Goal: Task Accomplishment & Management: Manage account settings

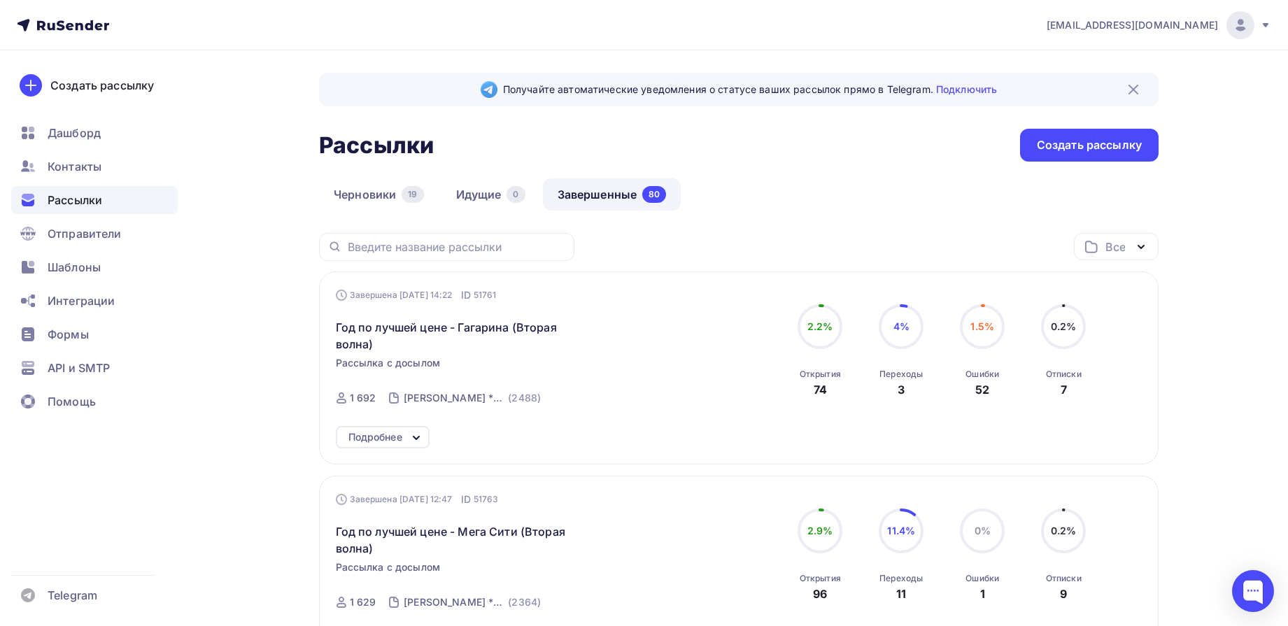
click at [828, 187] on div "Черновики 19 Идущие 0 Завершенные 80" at bounding box center [739, 205] width 840 height 55
click at [97, 160] on span "Контакты" at bounding box center [75, 166] width 54 height 17
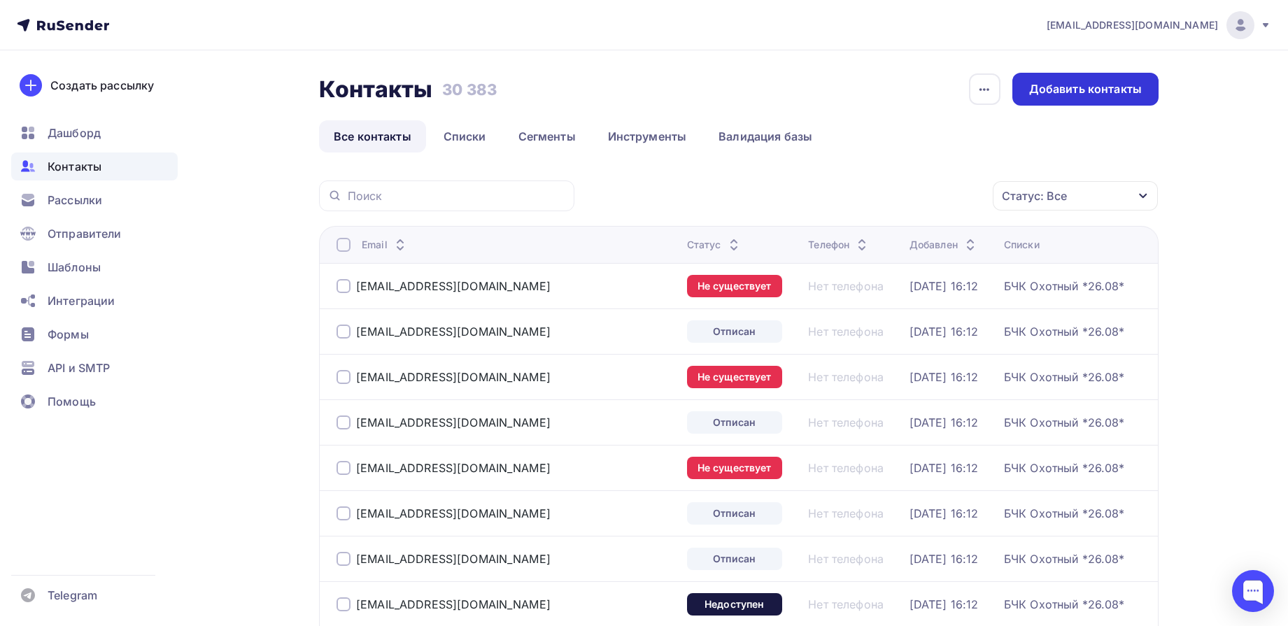
click at [1090, 94] on div "Добавить контакты" at bounding box center [1085, 89] width 113 height 16
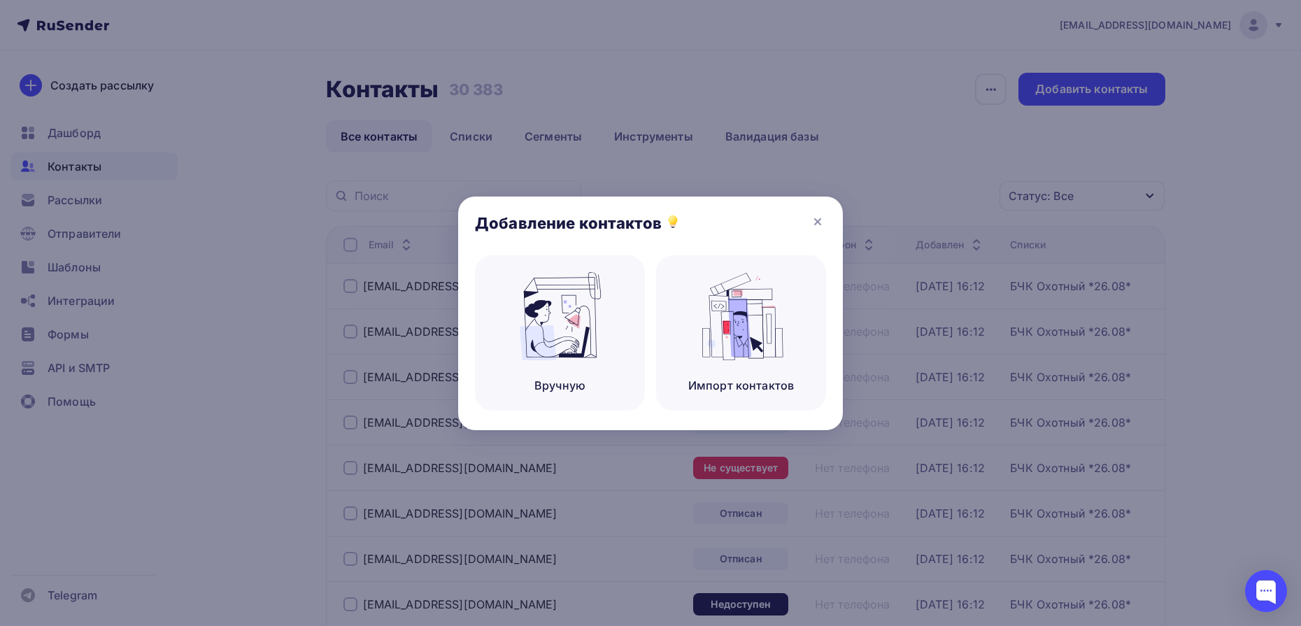
drag, startPoint x: 814, startPoint y: 221, endPoint x: 653, endPoint y: 190, distance: 163.1
click at [812, 220] on icon at bounding box center [817, 221] width 17 height 17
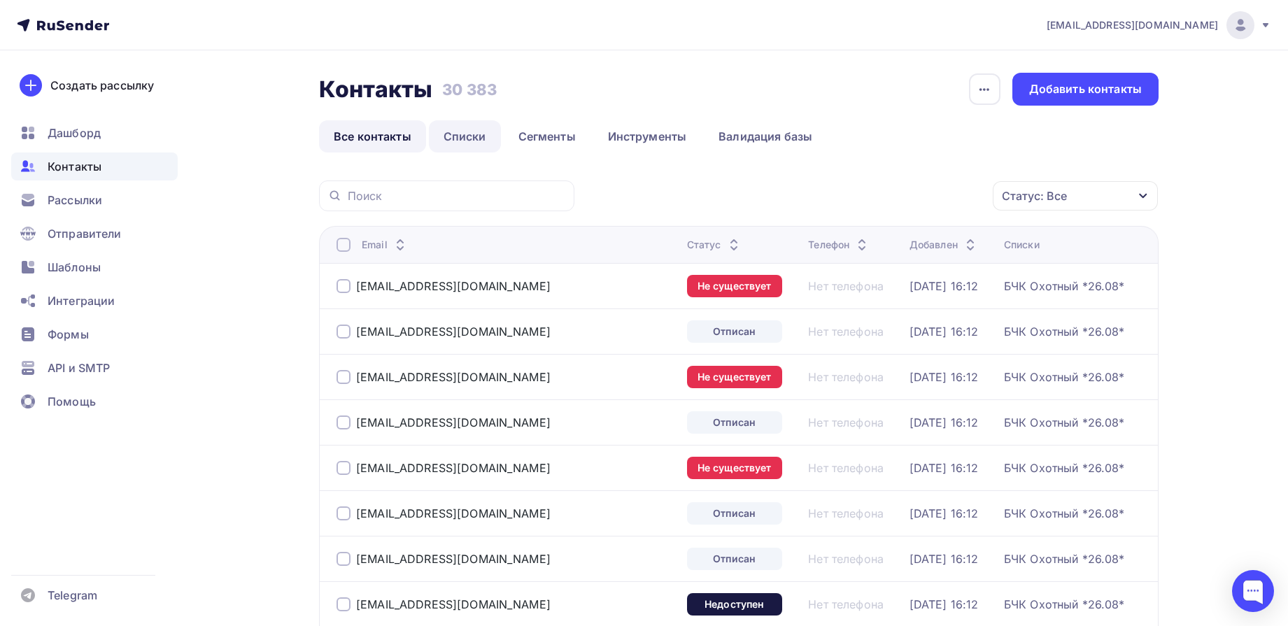
click at [440, 124] on link "Списки" at bounding box center [465, 136] width 72 height 32
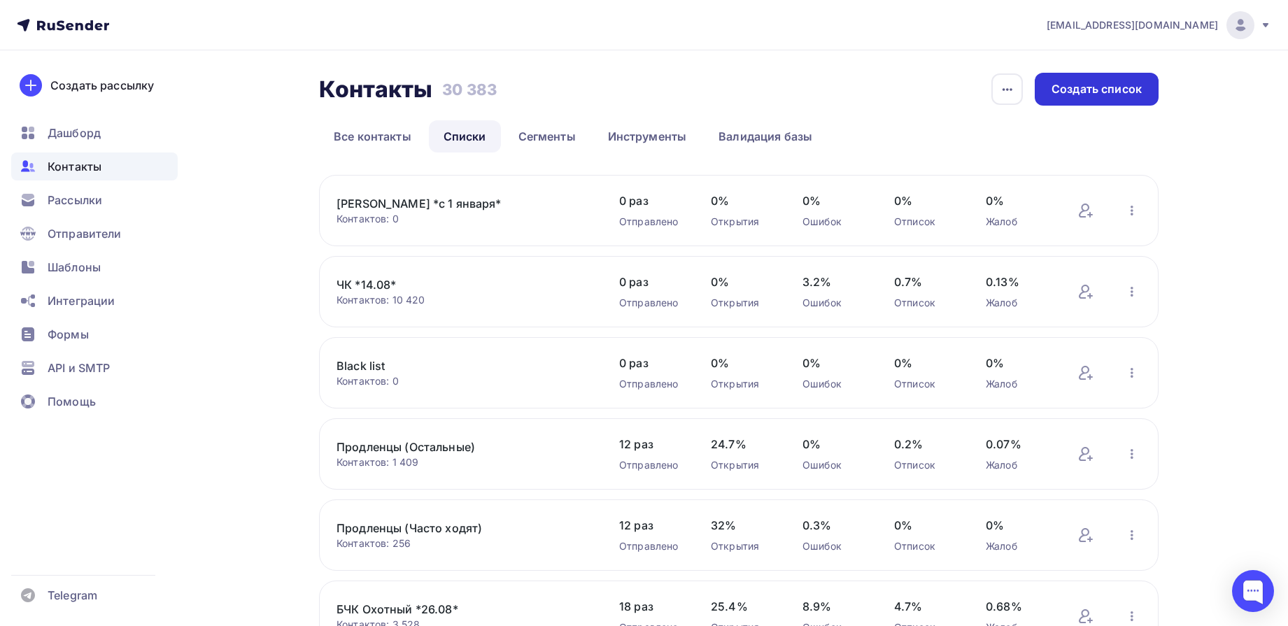
click at [1096, 92] on div "Создать список" at bounding box center [1097, 89] width 90 height 16
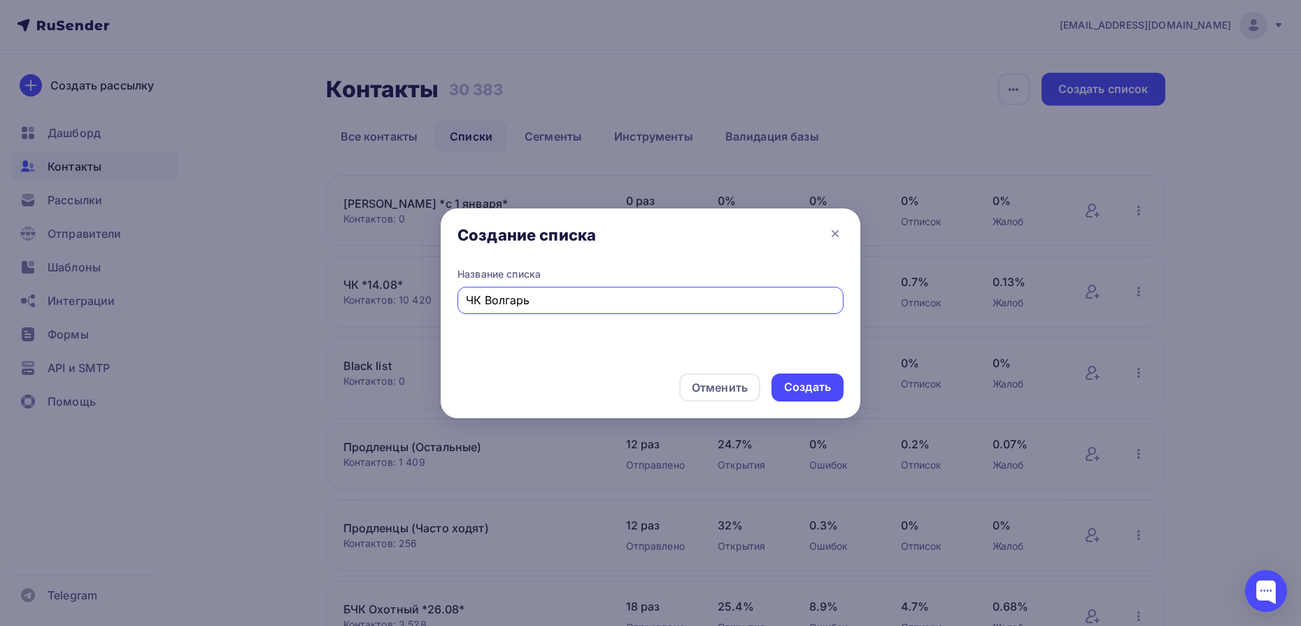
type input "ЧК Волгарь"
click at [791, 392] on div "Создать" at bounding box center [807, 387] width 47 height 16
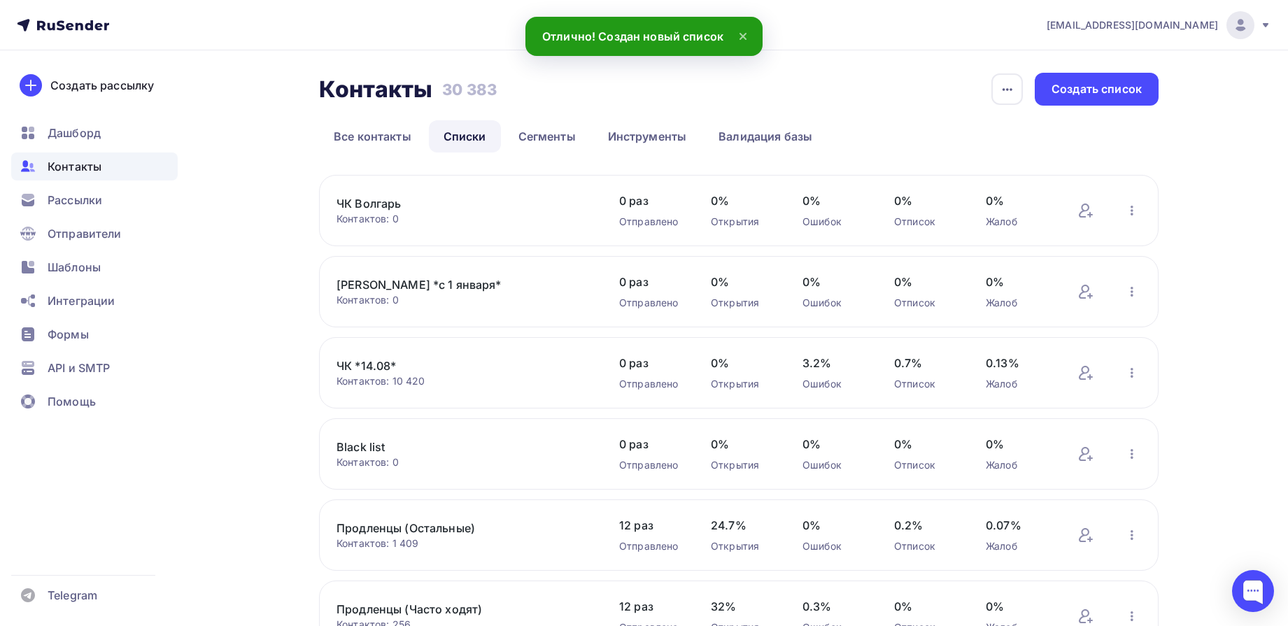
click at [381, 207] on link "ЧК Волгарь" at bounding box center [456, 203] width 238 height 17
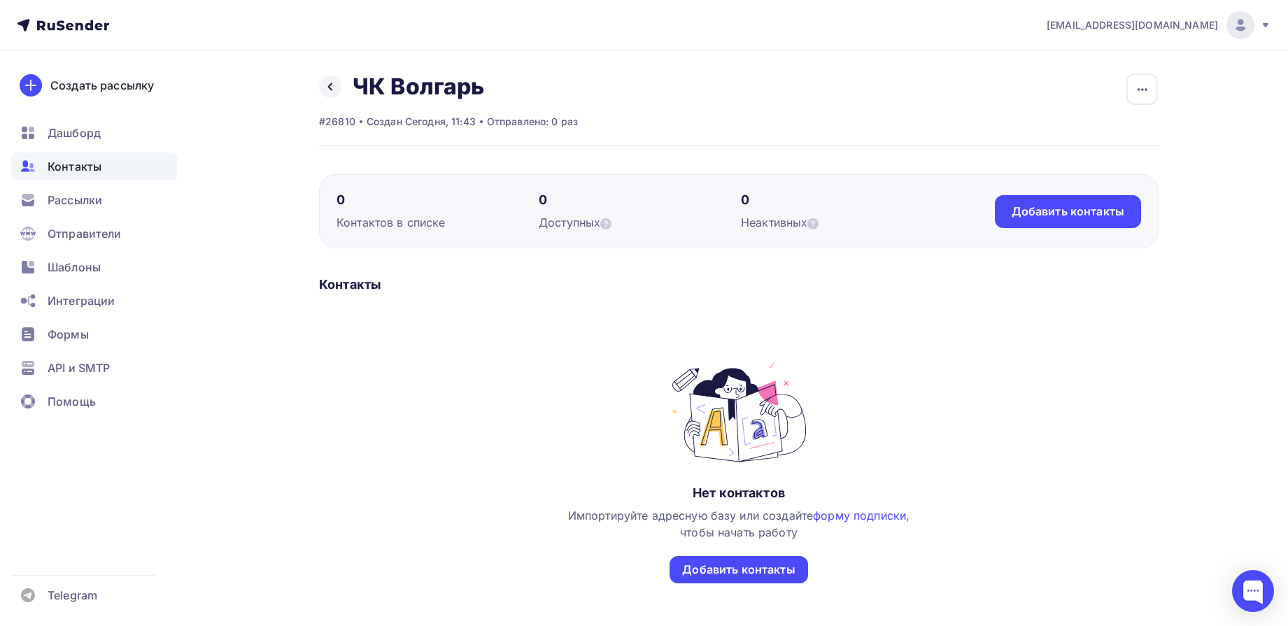
click at [505, 467] on div "Нет контактов Импортируйте адресную базу или создайте форму подписки , чтобы на…" at bounding box center [739, 485] width 840 height 251
click at [1100, 201] on div "Добавить контакты" at bounding box center [1068, 211] width 146 height 33
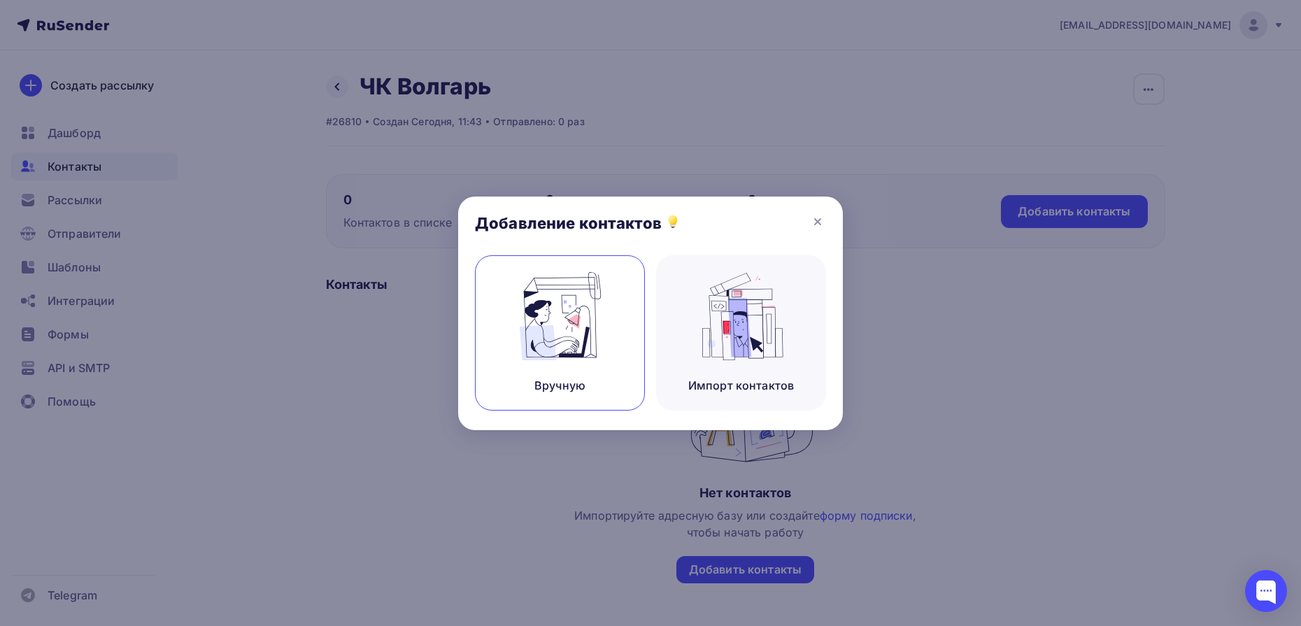
click at [574, 306] on img at bounding box center [561, 316] width 94 height 88
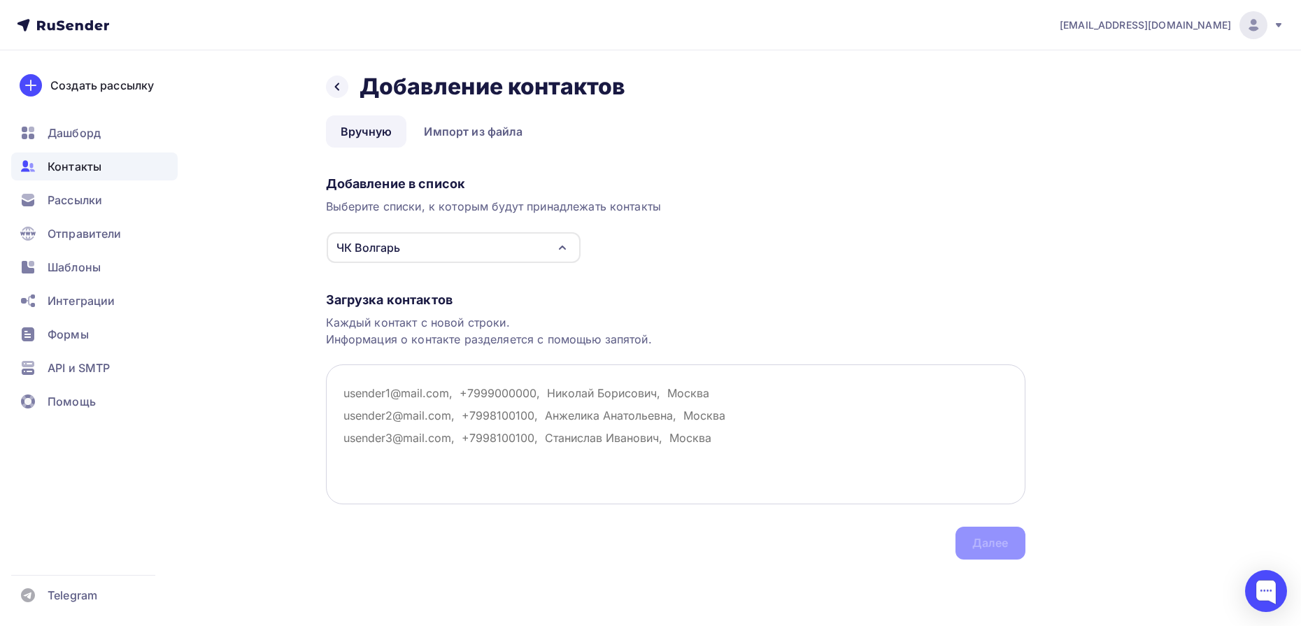
click at [583, 443] on textarea at bounding box center [676, 434] width 700 height 140
click at [464, 403] on textarea at bounding box center [676, 434] width 700 height 140
paste textarea "Loremipsumdo@sitam.con, Adipis elitseddoei@tempo.inc, Utlaboree dolorema@aliqu.…"
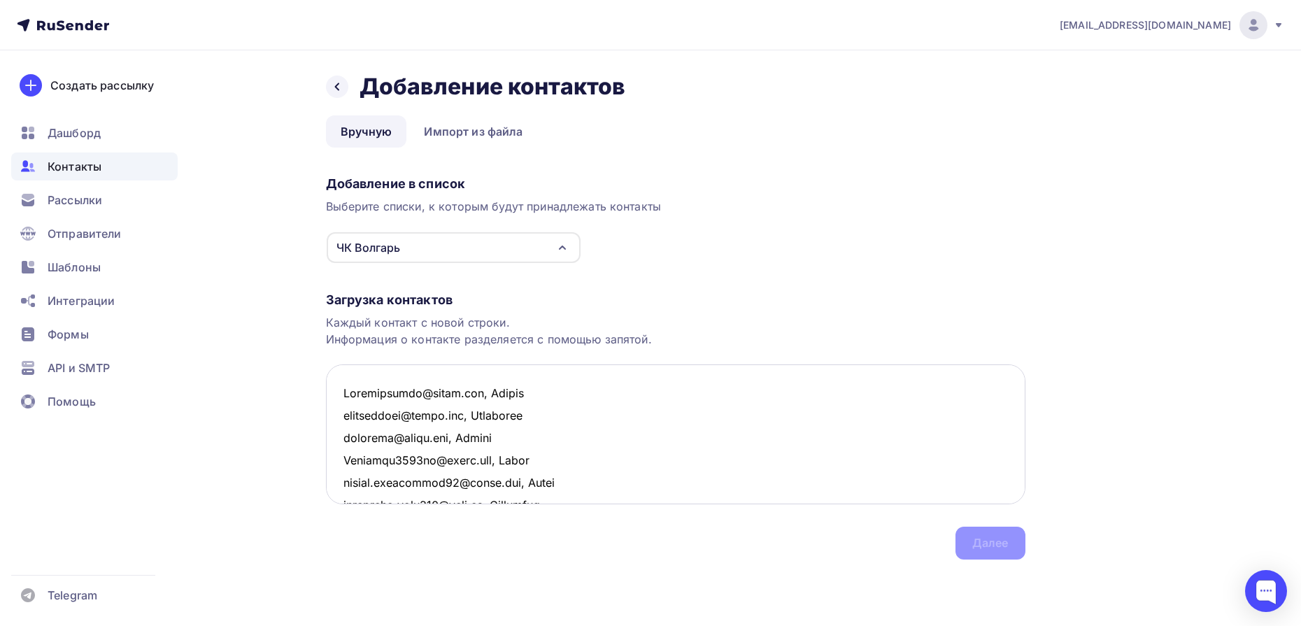
scroll to position [5762, 0]
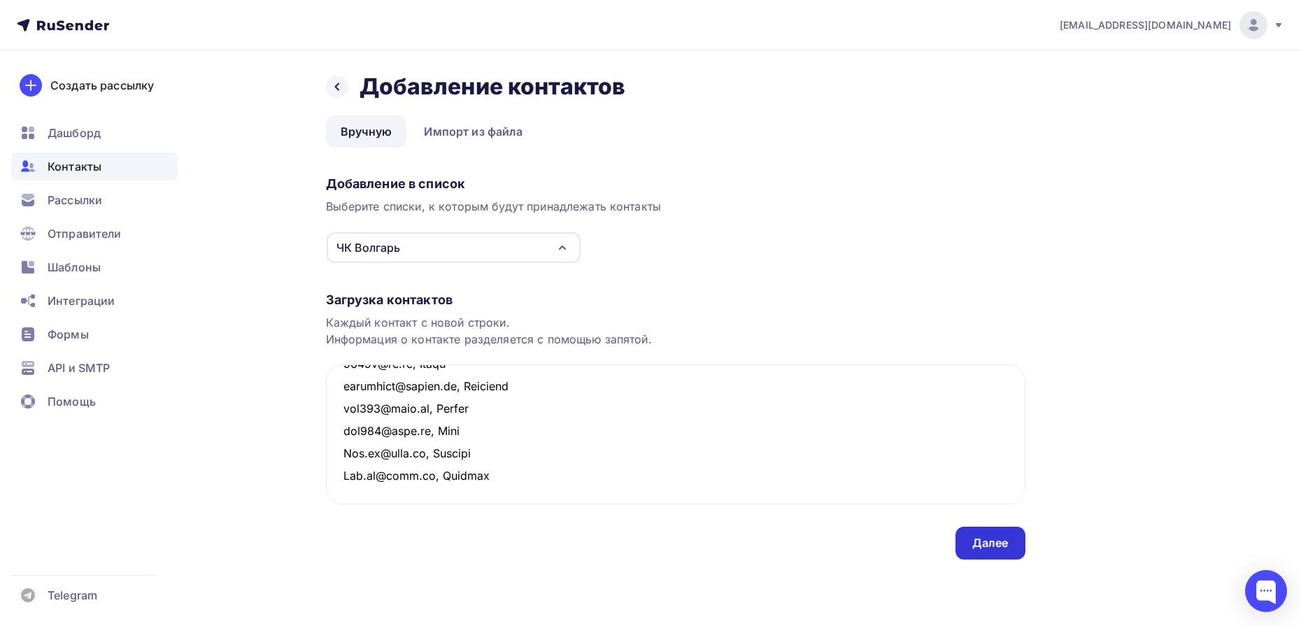
type textarea "Loremipsumdo@sitam.con, Adipis elitseddoei@tempo.inc, Utlaboree dolorema@aliqu.…"
click at [994, 554] on div "Далее" at bounding box center [991, 543] width 70 height 33
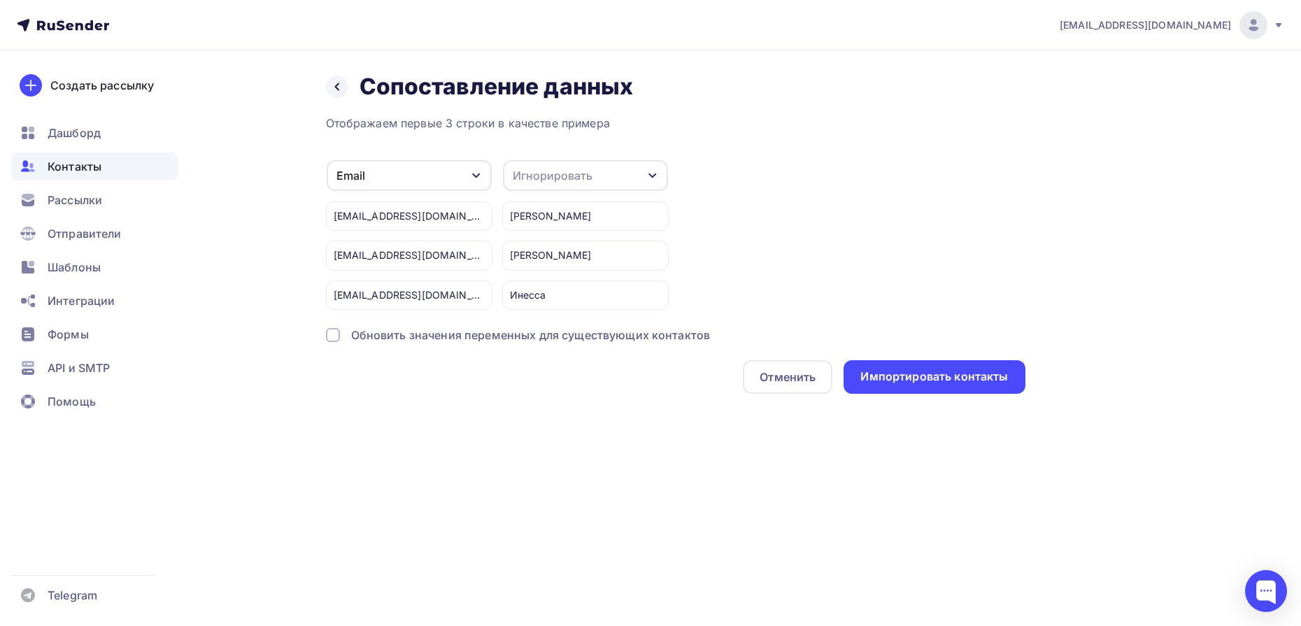
click at [781, 278] on div "Email Игнорировать Имя Телефон Создать поле [EMAIL_ADDRESS][DOMAIN_NAME] [EMAIL…" at bounding box center [676, 235] width 700 height 150
click at [773, 377] on div "Отменить" at bounding box center [788, 377] width 56 height 17
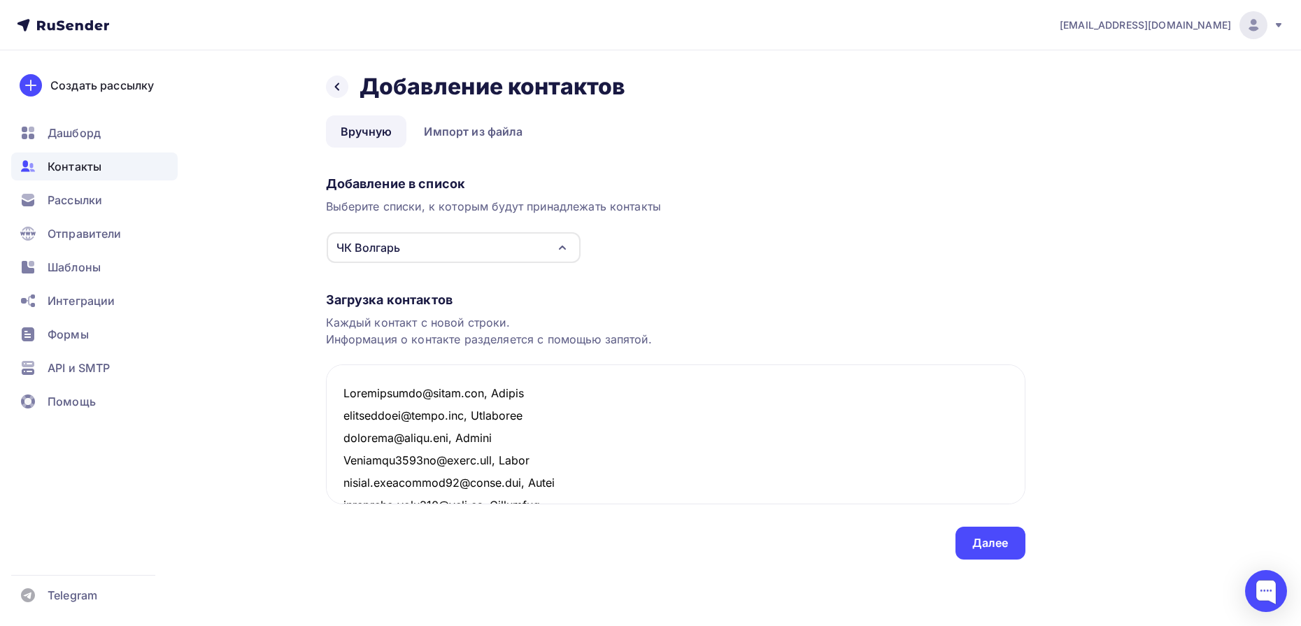
scroll to position [5783, 0]
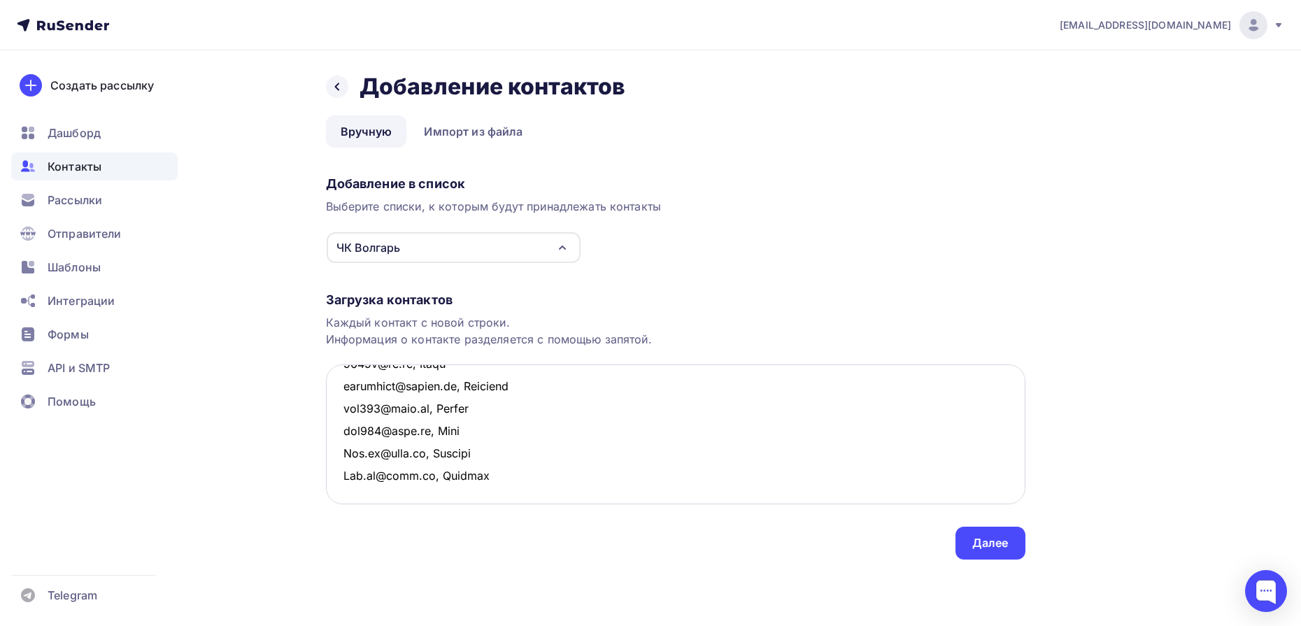
click at [467, 441] on textarea at bounding box center [676, 434] width 700 height 140
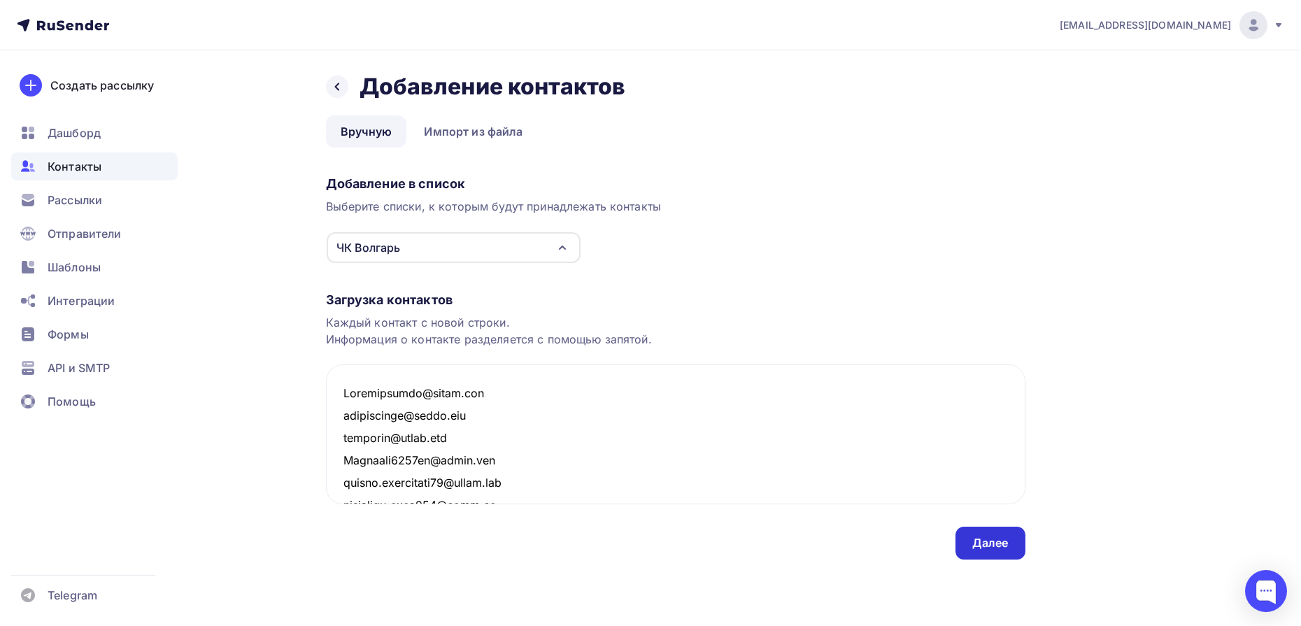
type textarea "[EMAIL_ADDRESS][DOMAIN_NAME] [EMAIL_ADDRESS][DOMAIN_NAME] [EMAIL_ADDRESS][DOMAI…"
click at [979, 542] on div "Далее" at bounding box center [990, 543] width 36 height 16
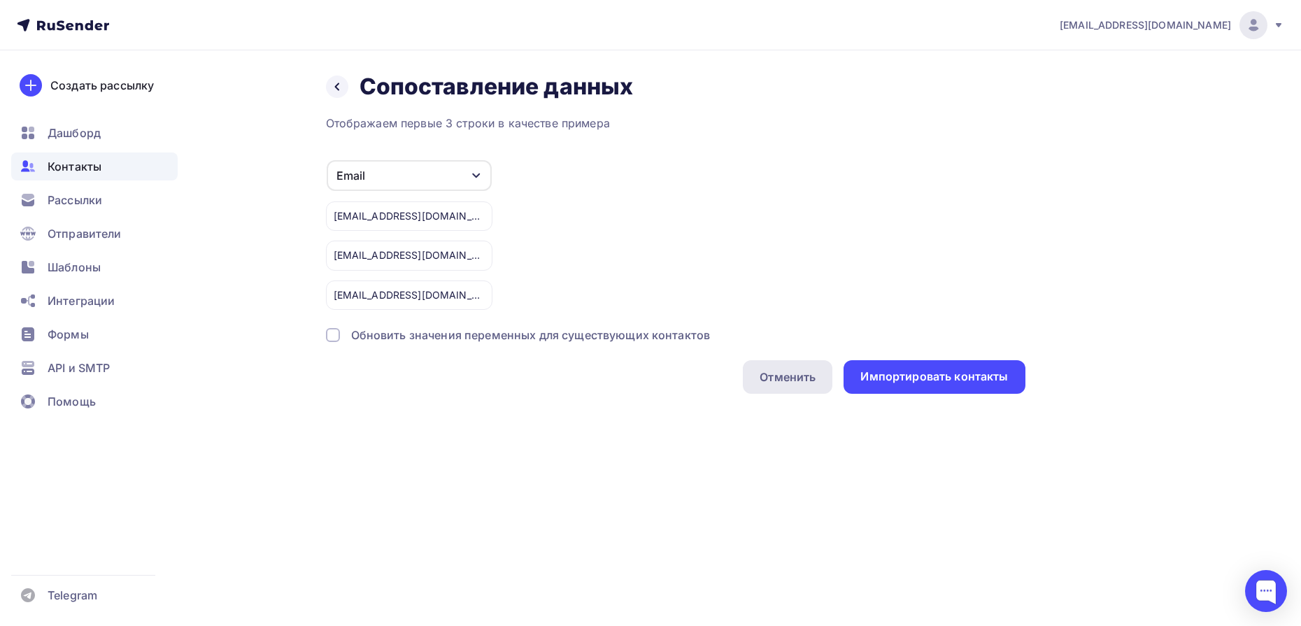
click at [821, 376] on div "Отменить" at bounding box center [788, 377] width 90 height 34
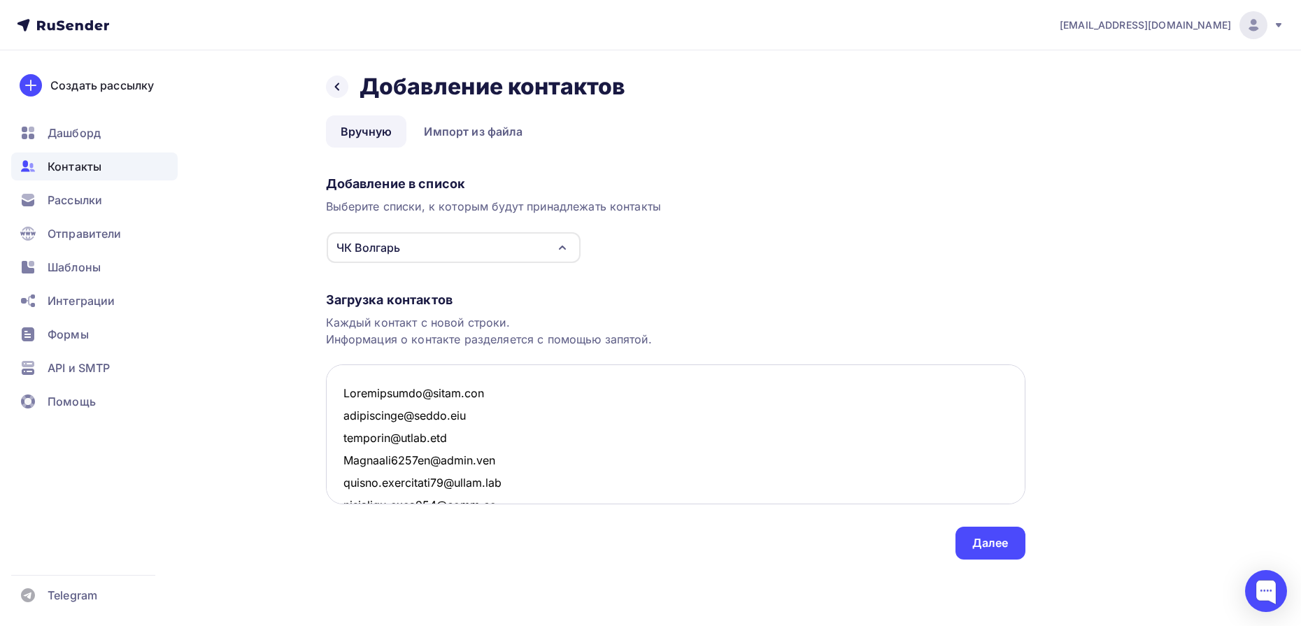
scroll to position [5111, 0]
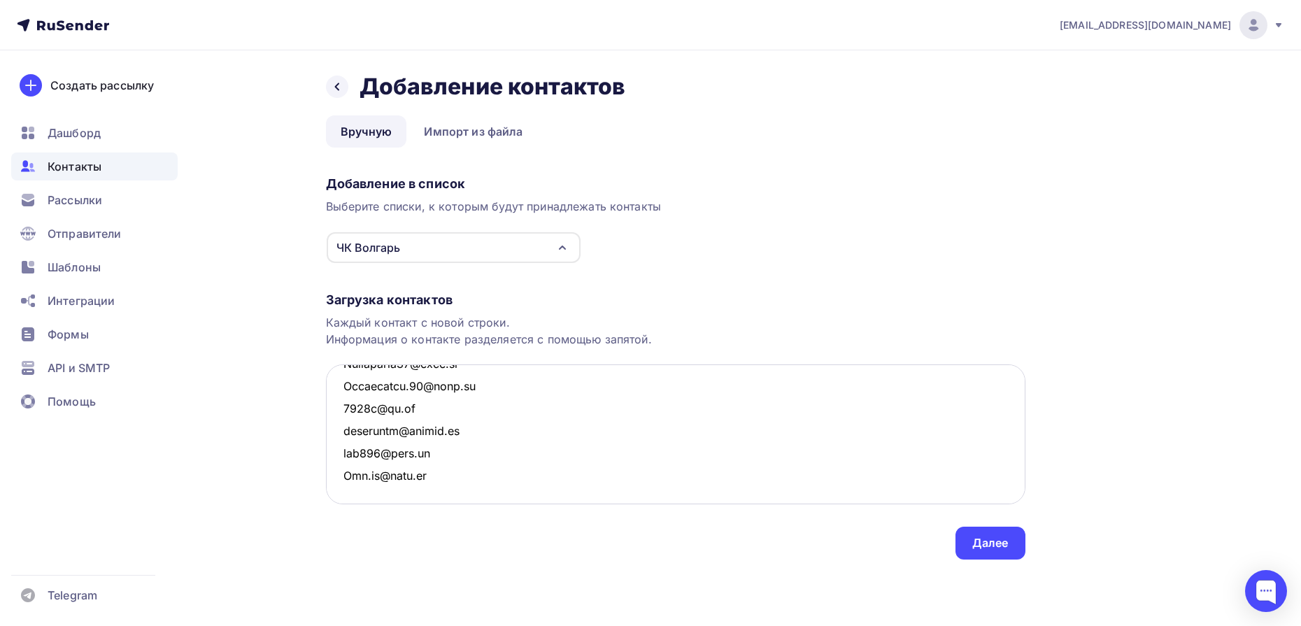
click at [552, 433] on textarea at bounding box center [676, 434] width 700 height 140
paste textarea "+79915324587@loremi.do, Sitame 2072c@ad.el, Seddo 737.ei@temp.in, Utlabo 601.et…"
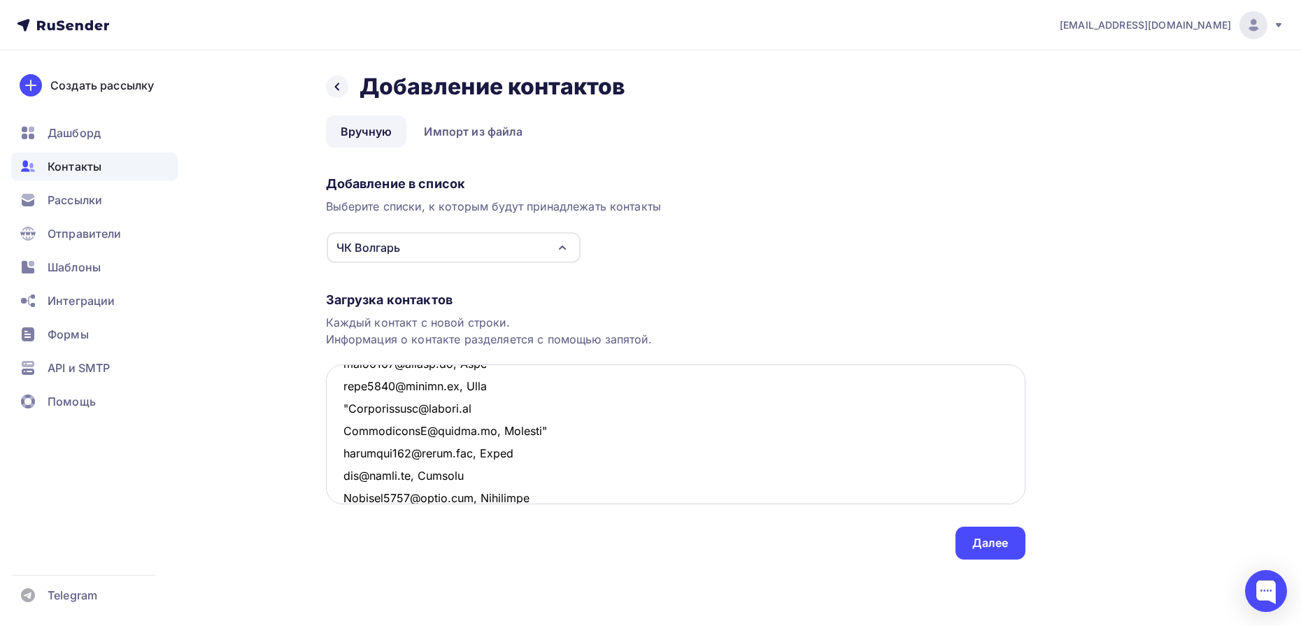
scroll to position [0, 0]
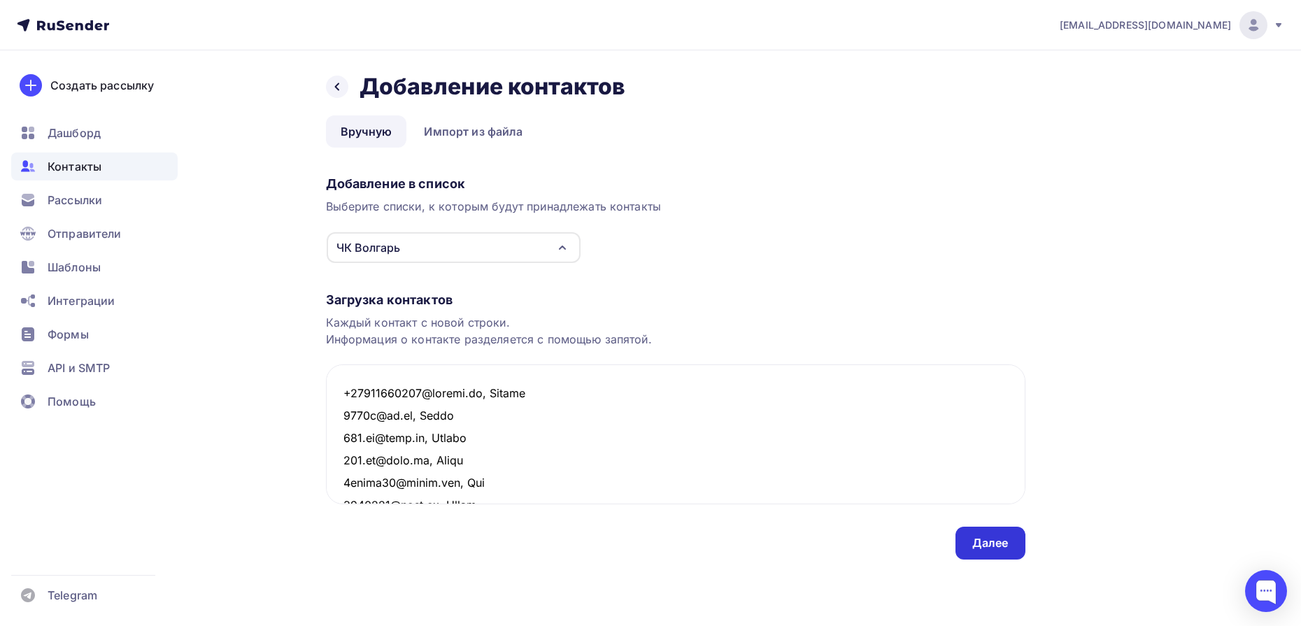
type textarea "+79915324587@loremi.do, Sitame 2072c@ad.el, Seddo 737.ei@temp.in, Utlabo 601.et…"
drag, startPoint x: 1003, startPoint y: 541, endPoint x: 1033, endPoint y: 534, distance: 30.9
click at [1003, 541] on div "Далее" at bounding box center [990, 543] width 36 height 16
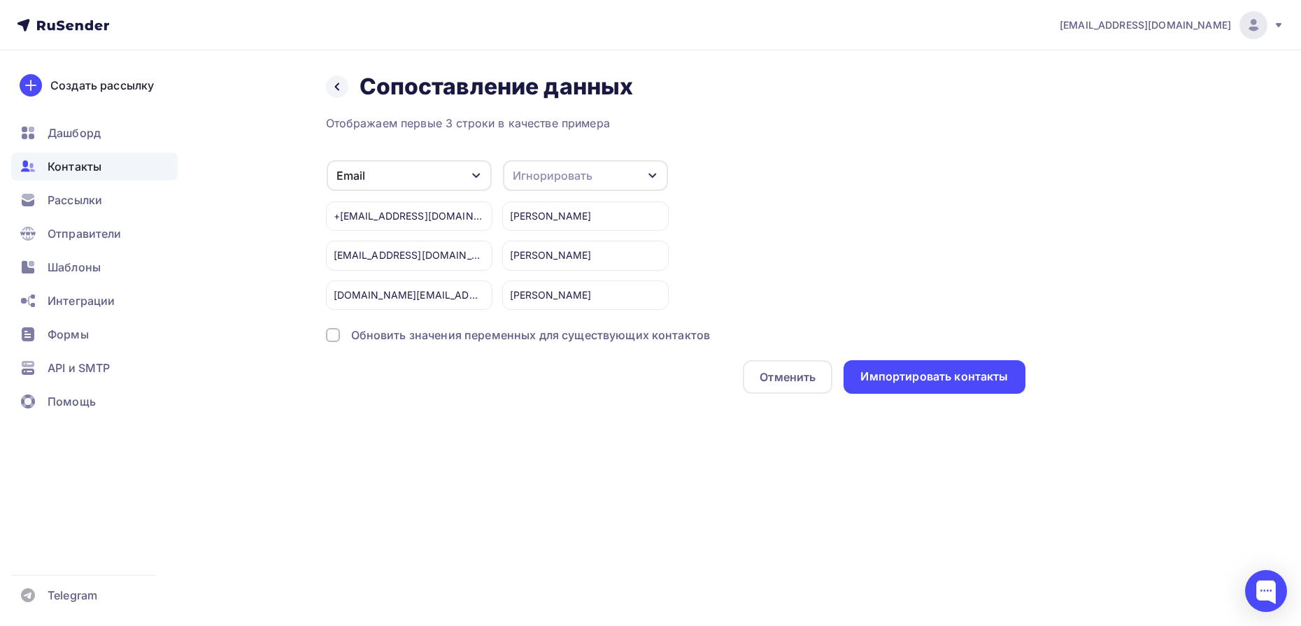
click at [575, 173] on div "Игнорировать" at bounding box center [553, 175] width 80 height 17
click at [553, 246] on div "Имя" at bounding box center [559, 246] width 81 height 17
click at [923, 378] on div "Импортировать контакты" at bounding box center [935, 377] width 148 height 16
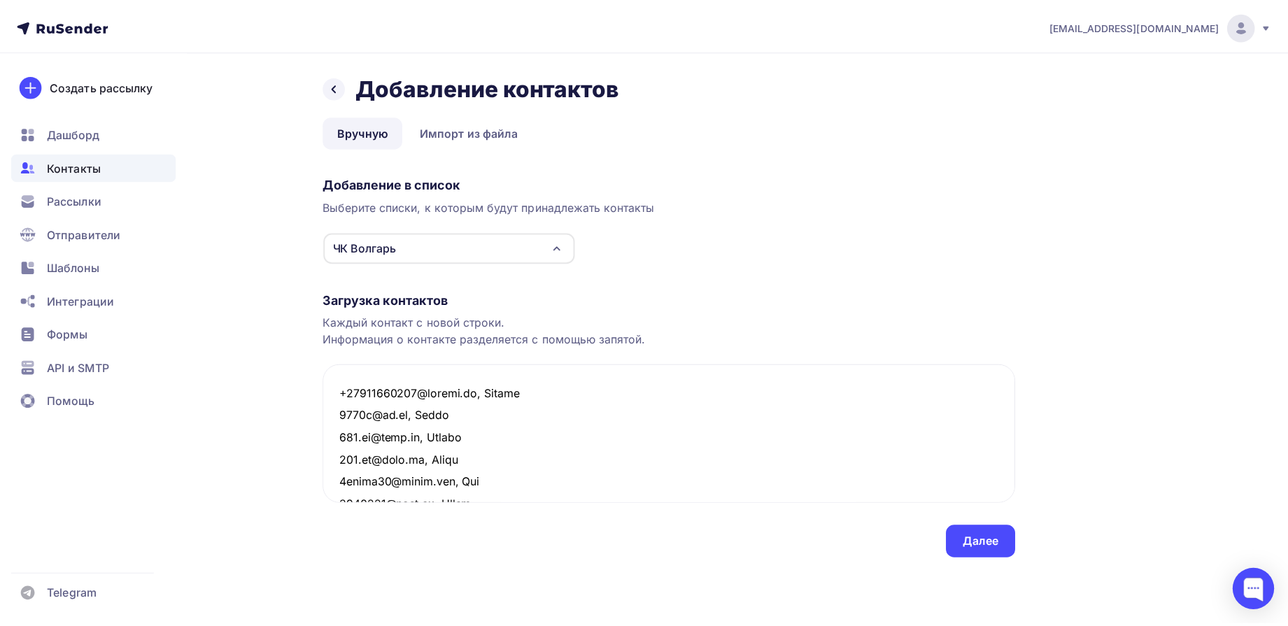
scroll to position [6835, 0]
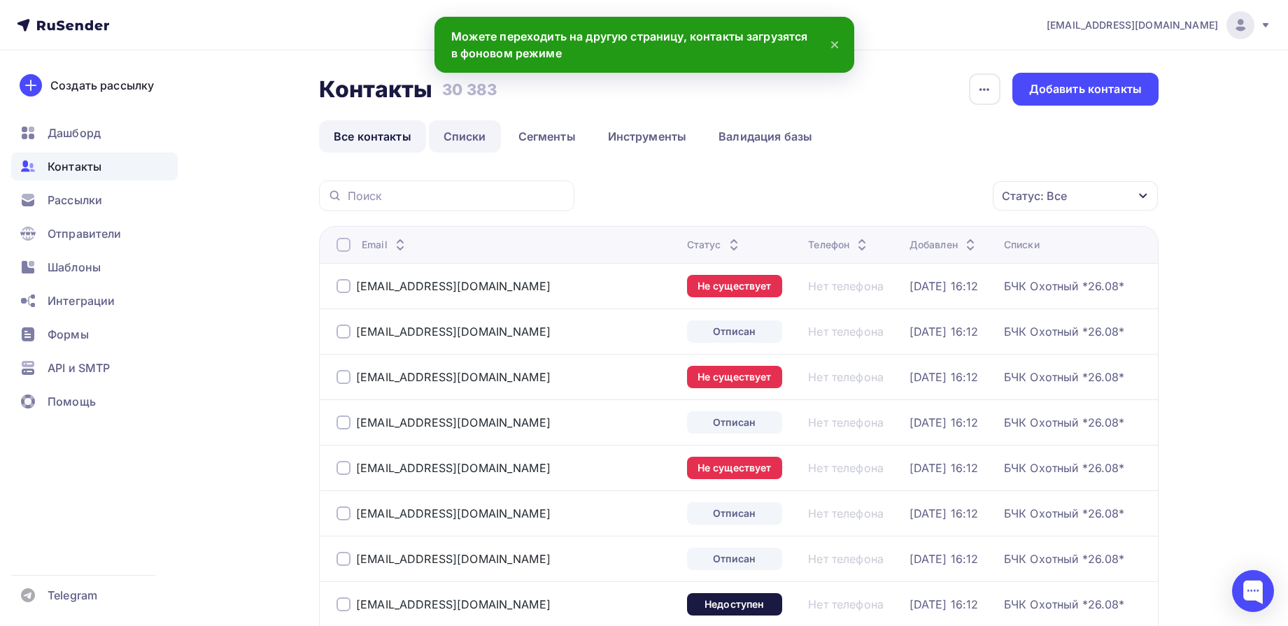
click at [467, 148] on link "Списки" at bounding box center [465, 136] width 72 height 32
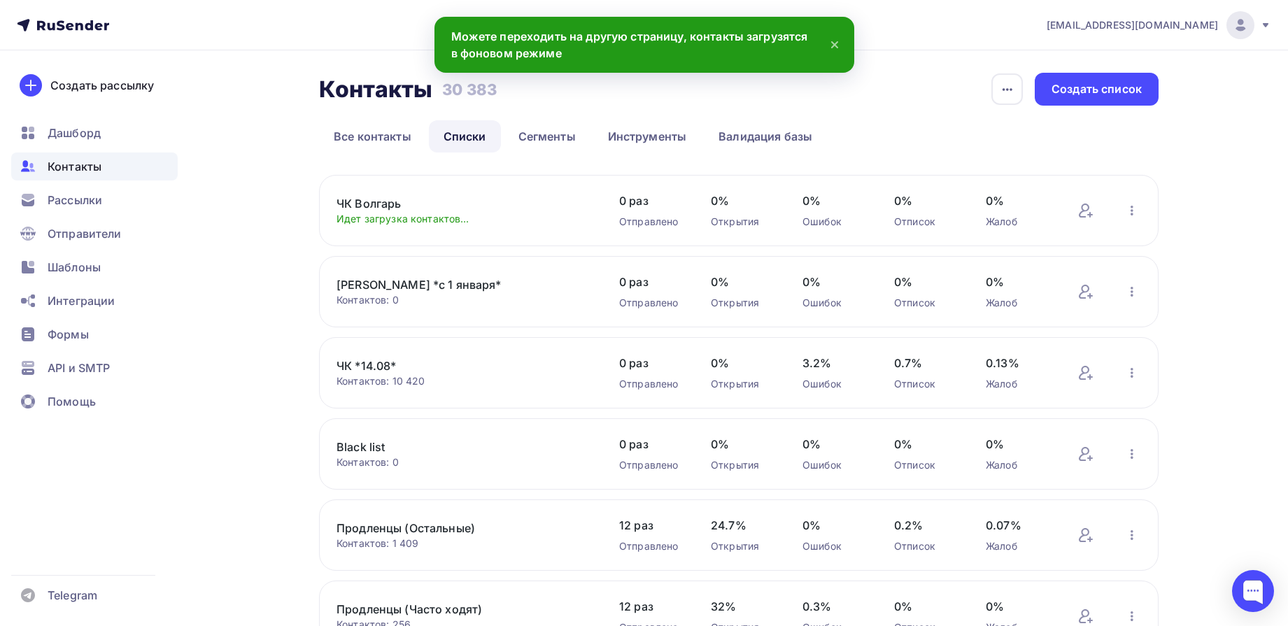
click at [392, 204] on link "ЧК Волгарь" at bounding box center [456, 203] width 238 height 17
